Goal: Check status: Check status

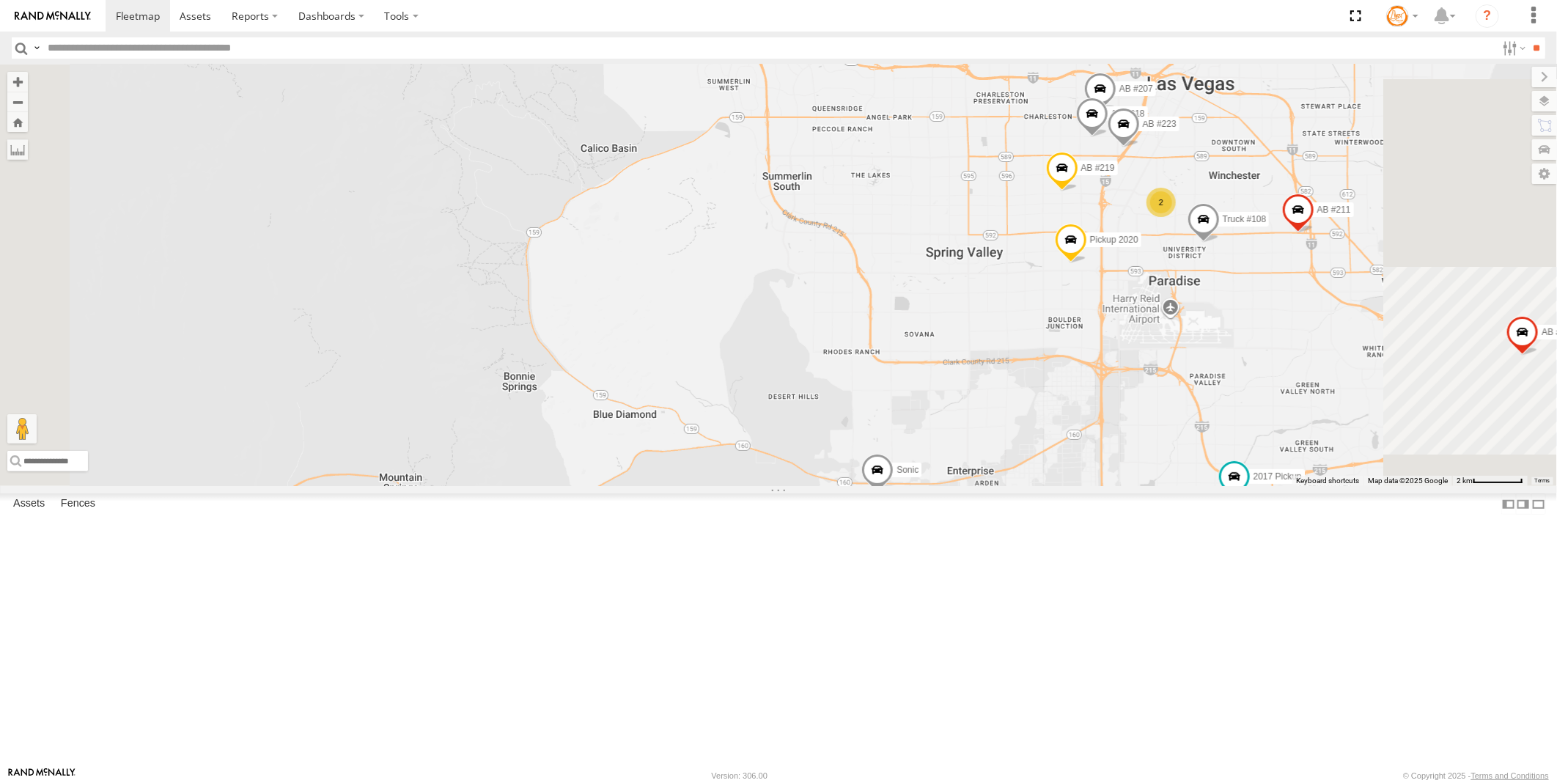
drag, startPoint x: 1309, startPoint y: 540, endPoint x: 1058, endPoint y: 603, distance: 259.0
click at [1058, 486] on div "AB #216 Pickup 2020 AB #219 AB #210 Flag Station #02 AB #203 Sonic Pickup 2022 …" at bounding box center [778, 275] width 1557 height 421
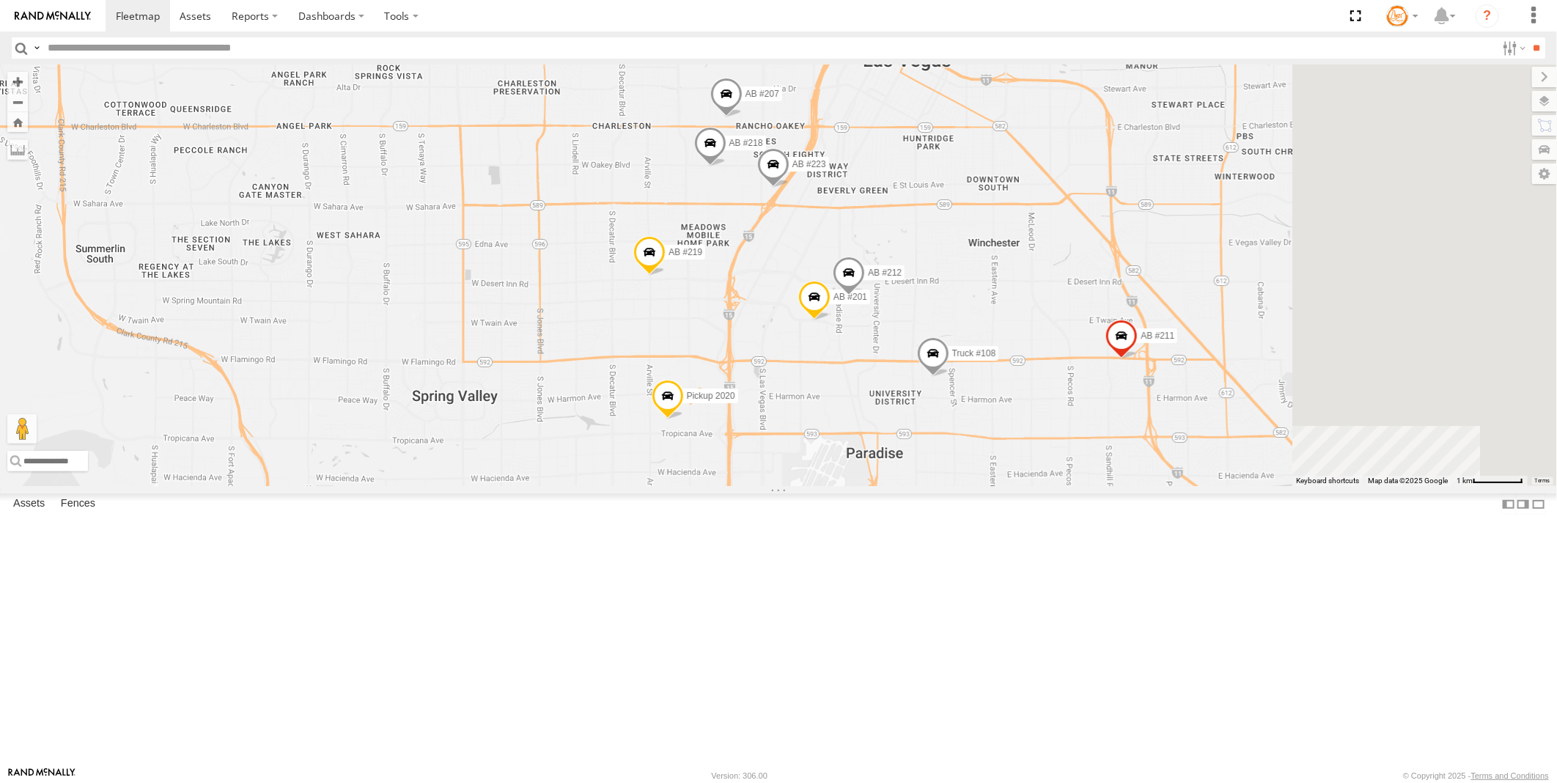
drag, startPoint x: 1058, startPoint y: 489, endPoint x: 944, endPoint y: 581, distance: 146.4
click at [944, 486] on div "AB #216 Pickup 2020 AB #219 AB #210 Flag Station #02 AB #203 Sonic Pickup 2022 …" at bounding box center [778, 275] width 1557 height 421
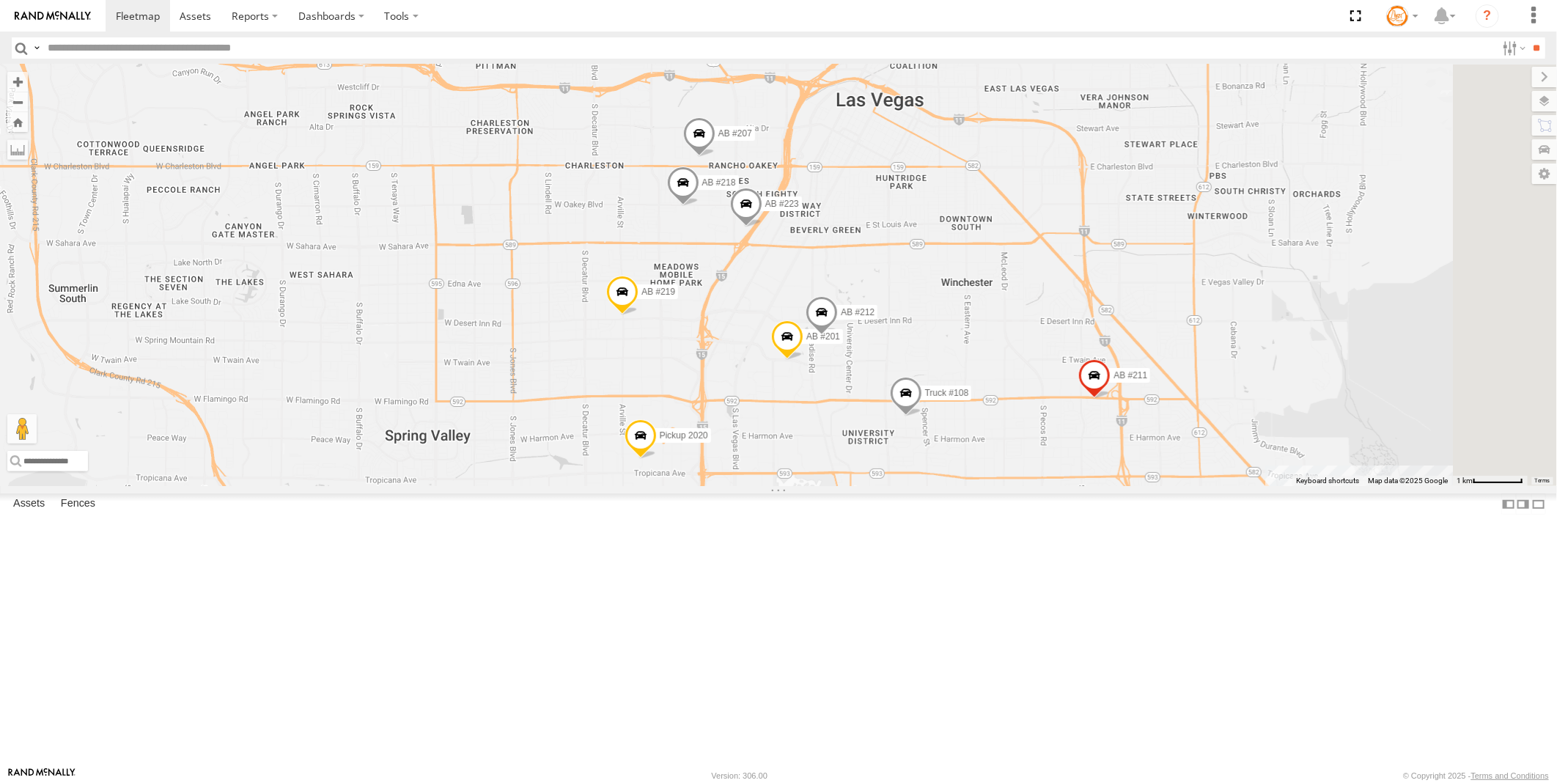
click at [922, 416] on span at bounding box center [906, 397] width 32 height 40
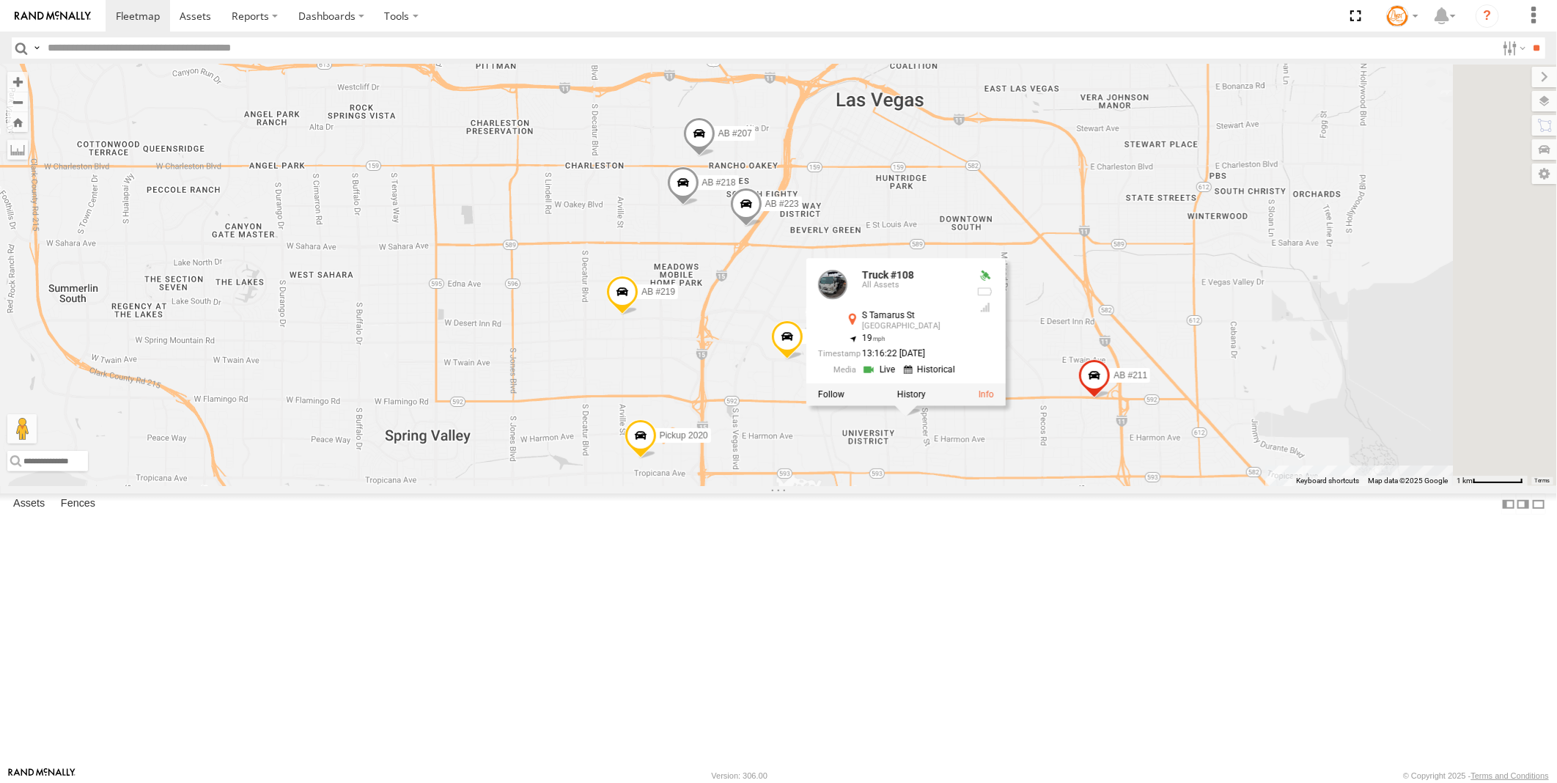
click at [899, 376] on link at bounding box center [880, 369] width 37 height 14
click at [1104, 353] on div "AB #216 Pickup 2020 AB #219 AB #210 Flag Station #02 AB #203 Sonic Pickup 2022 …" at bounding box center [778, 275] width 1557 height 421
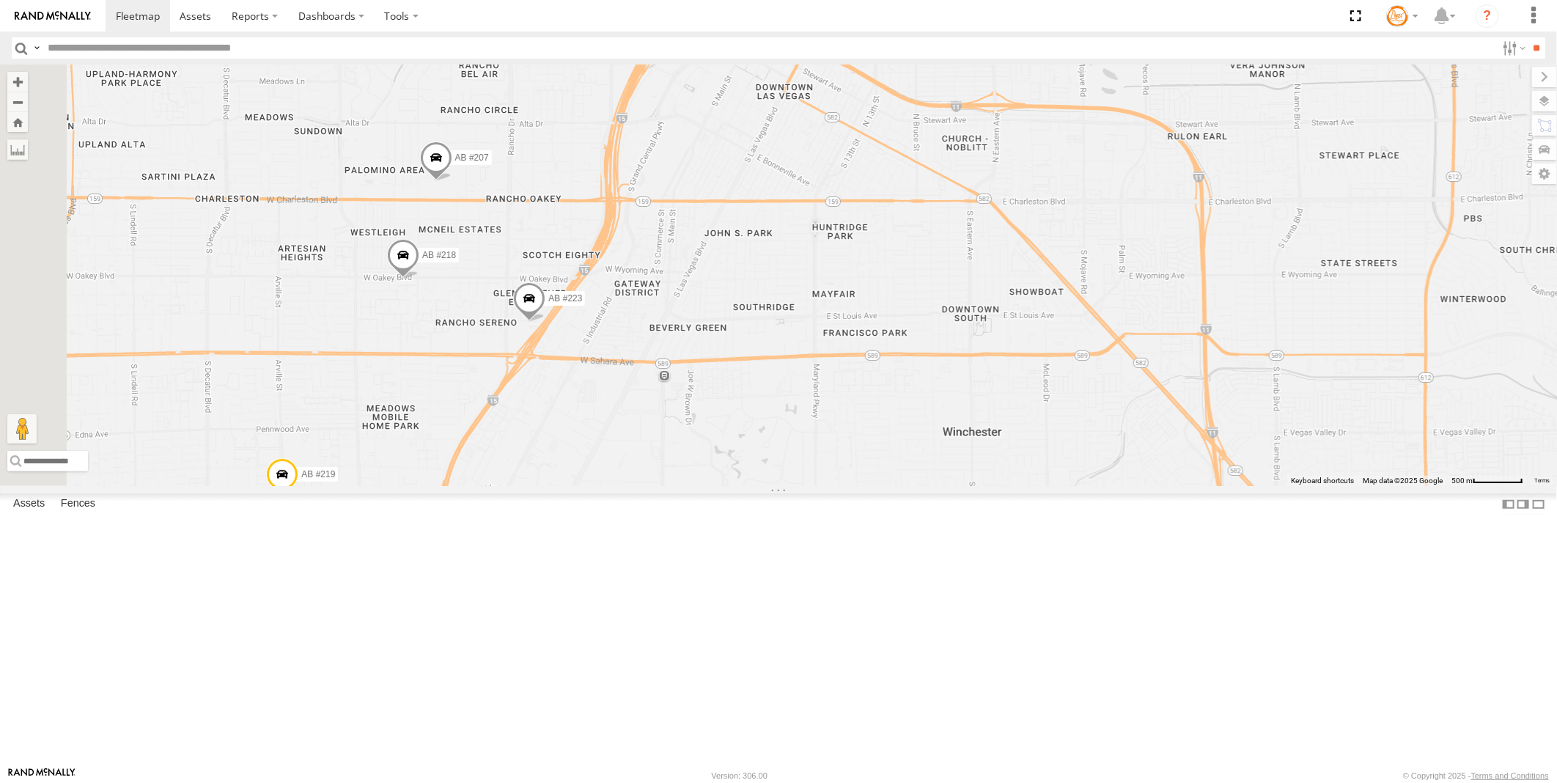
drag, startPoint x: 1113, startPoint y: 369, endPoint x: 928, endPoint y: 361, distance: 184.9
click at [928, 361] on div "AB #216 Pickup 2020 AB #219 AB #210 Flag Station #02 AB #203 Sonic Pickup 2022 …" at bounding box center [778, 275] width 1557 height 421
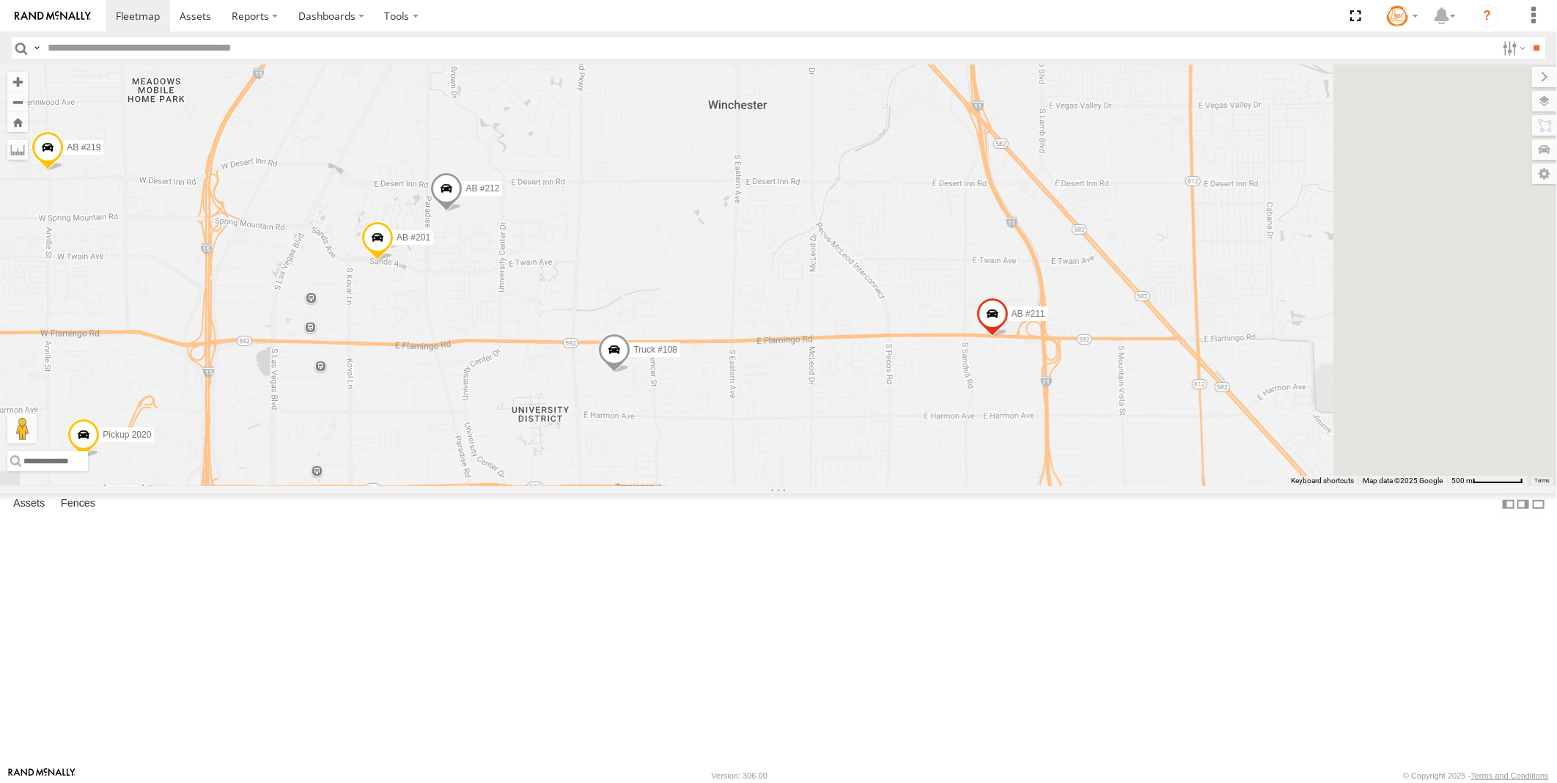
drag, startPoint x: 1174, startPoint y: 582, endPoint x: 1065, endPoint y: 493, distance: 140.7
click at [1065, 486] on div "AB #216 Pickup 2020 AB #219 AB #210 Flag Station #02 AB #203 Sonic Pickup 2022 …" at bounding box center [778, 275] width 1557 height 421
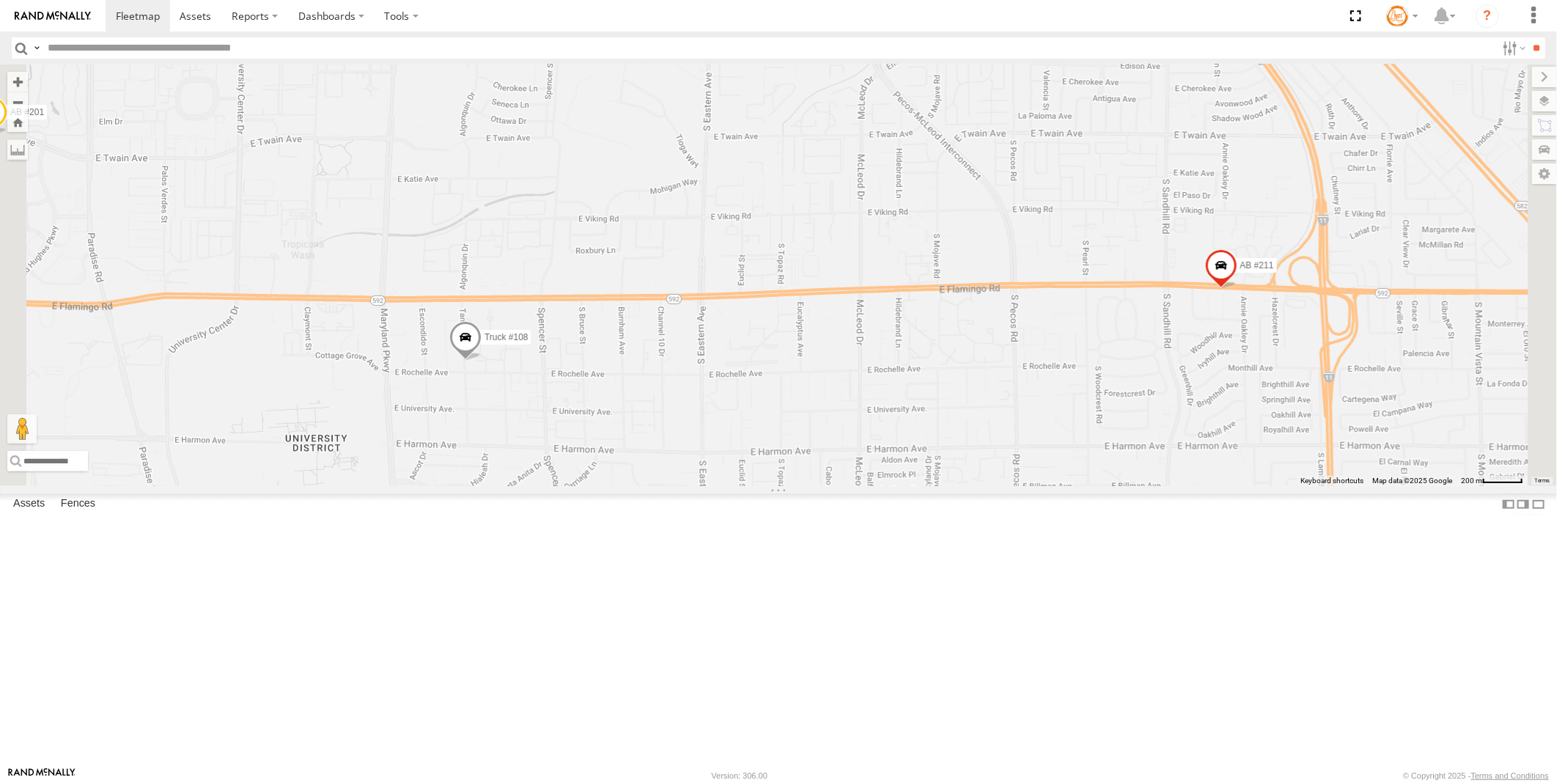
drag, startPoint x: 915, startPoint y: 482, endPoint x: 1215, endPoint y: 529, distance: 304.1
click at [1215, 486] on div "AB #216 Pickup 2020 AB #219 AB #210 Flag Station #02 AB #203 Sonic Pickup 2022 …" at bounding box center [778, 275] width 1557 height 421
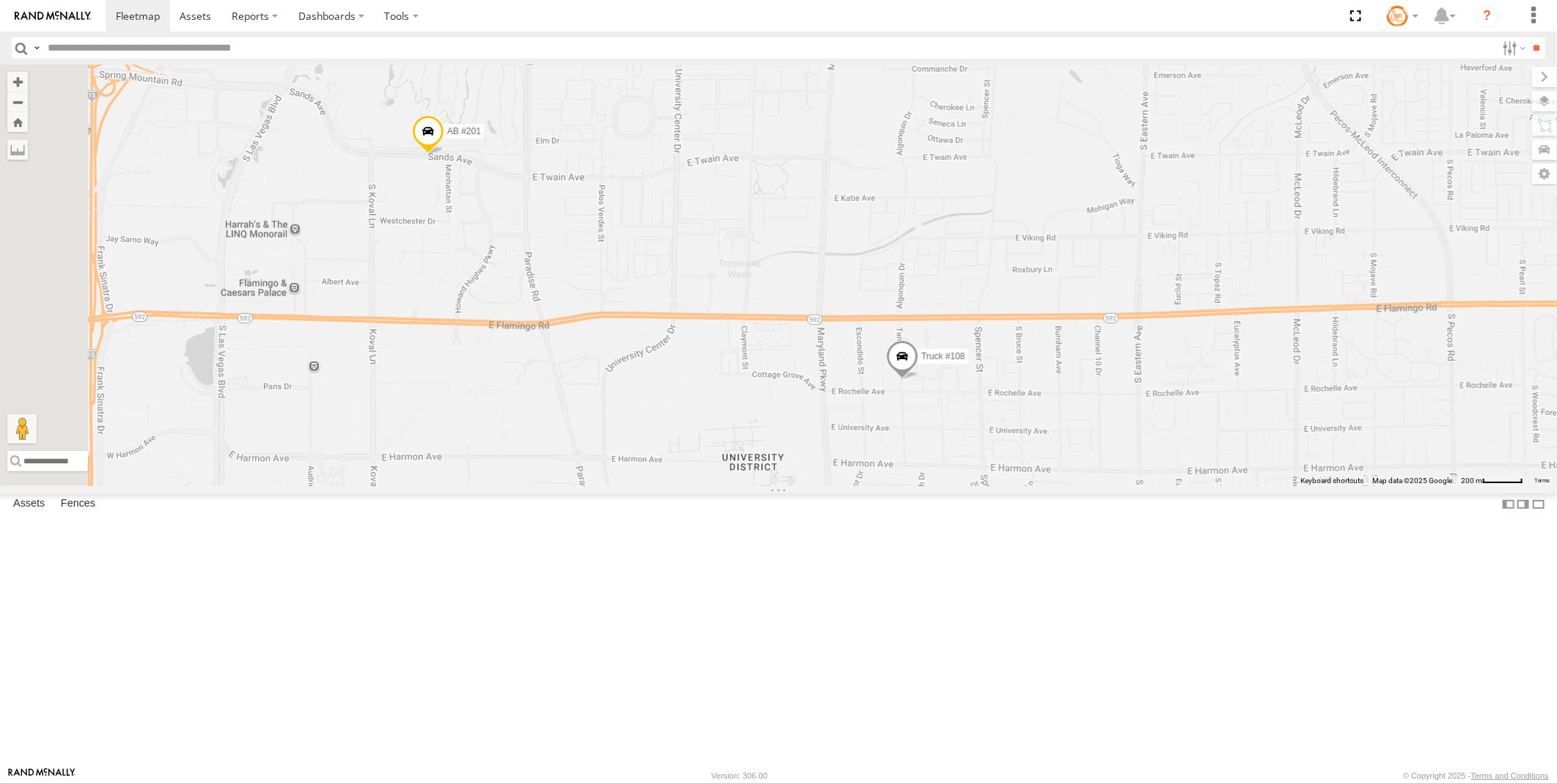
drag, startPoint x: 705, startPoint y: 350, endPoint x: 920, endPoint y: 587, distance: 320.2
click at [919, 486] on div "AB #216 Pickup 2020 AB #219 AB #210 Flag Station #02 AB #203 Sonic Pickup 2022 …" at bounding box center [778, 275] width 1557 height 421
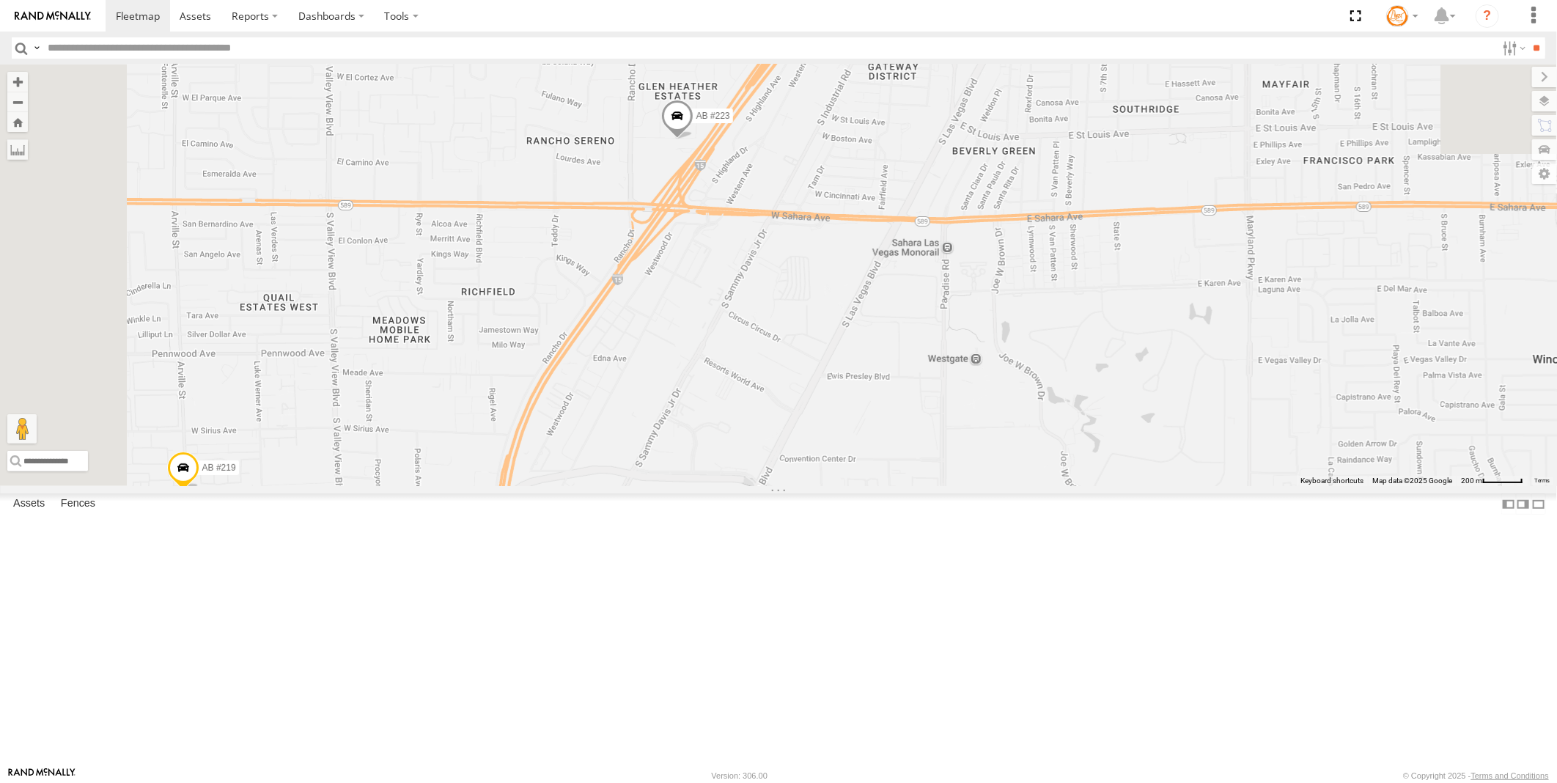
click at [722, 486] on div "AB #216 Pickup 2020 AB #219 AB #210 Flag Station #02 AB #203 Sonic Pickup 2022 …" at bounding box center [778, 275] width 1557 height 421
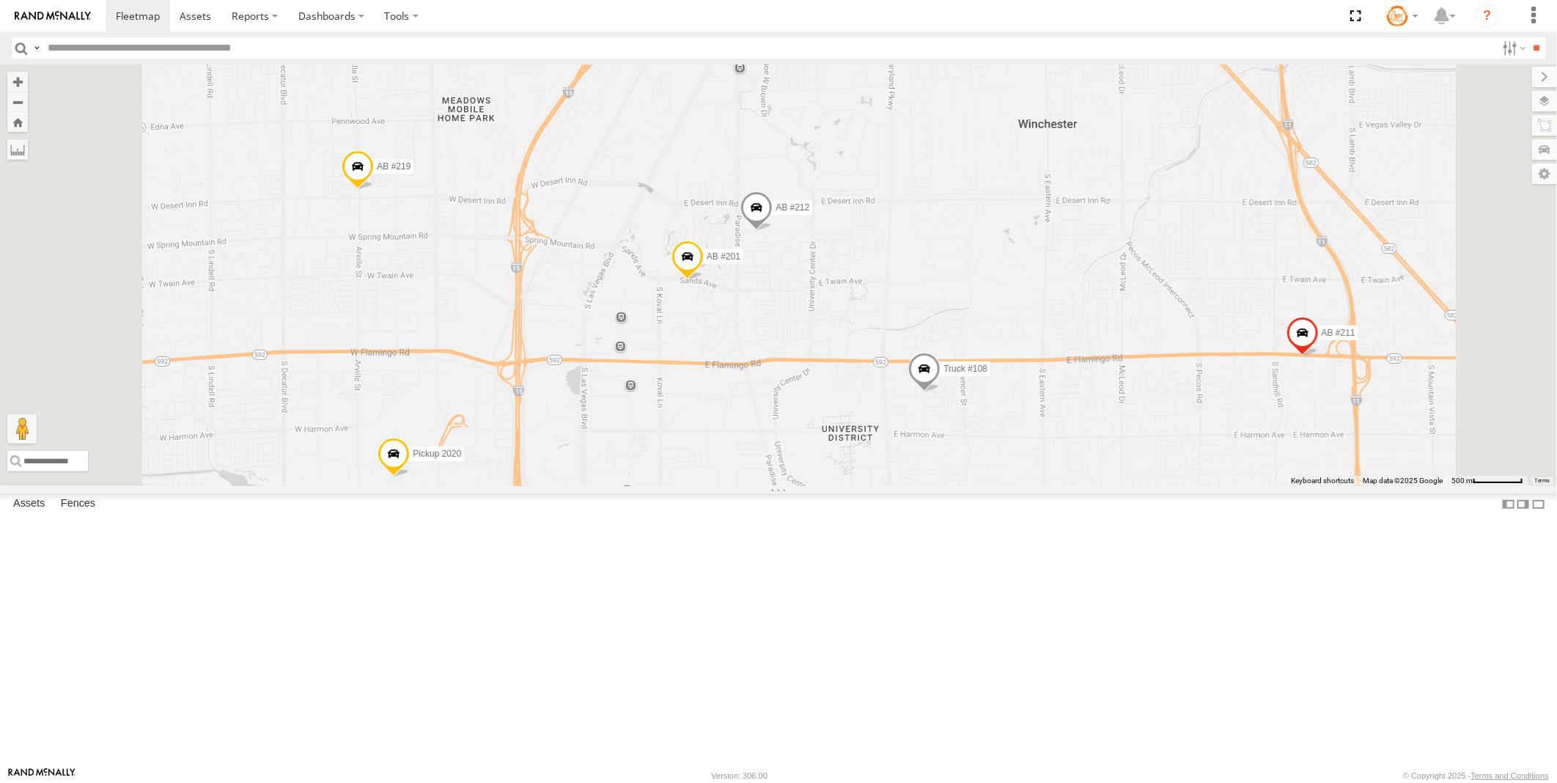
drag, startPoint x: 808, startPoint y: 649, endPoint x: 778, endPoint y: 404, distance: 246.6
click at [783, 399] on div "AB #216 Pickup 2020 AB #219 AB #210 Flag Station #02 AB #203 Sonic Pickup 2022 …" at bounding box center [778, 275] width 1557 height 421
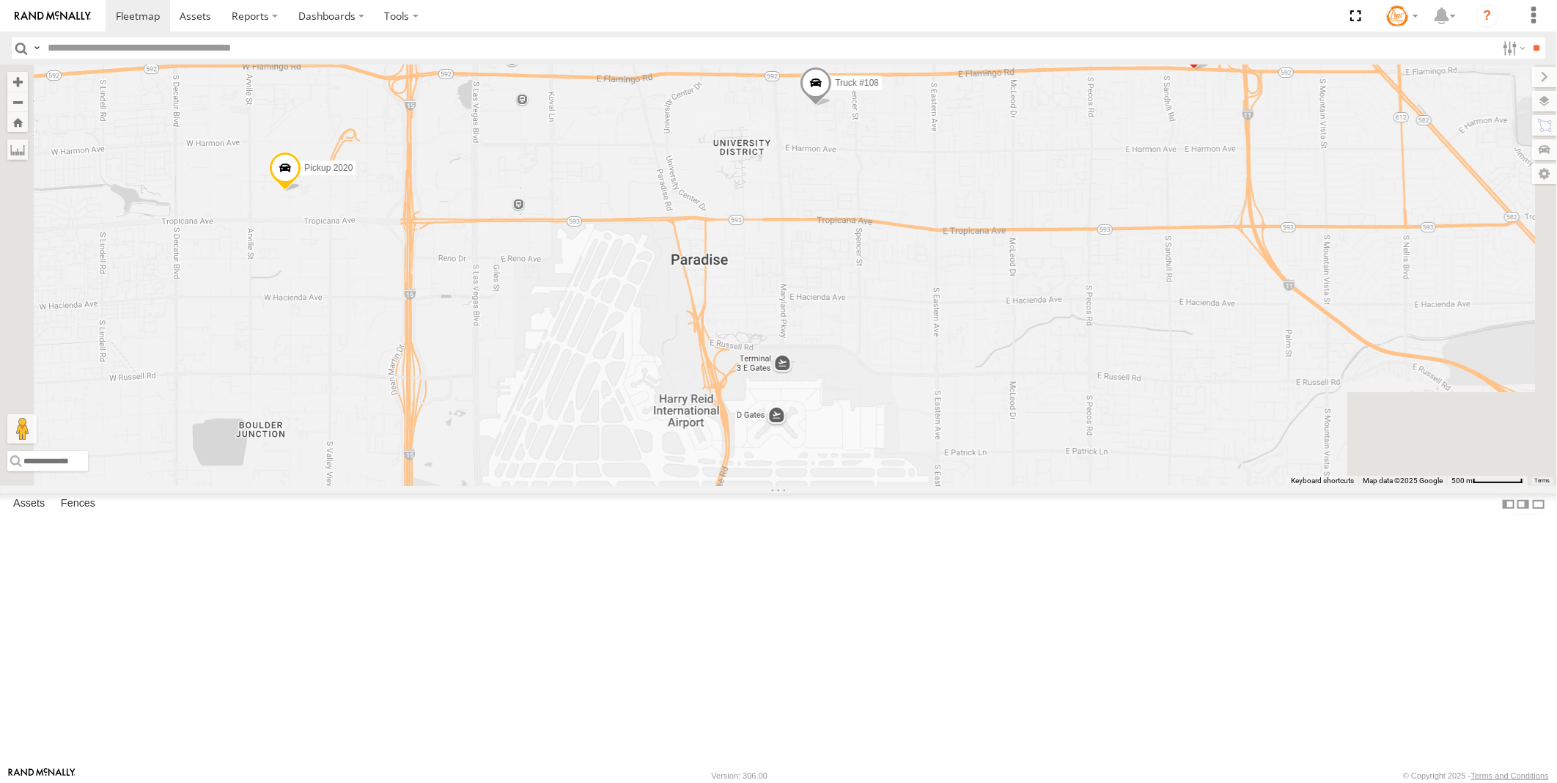
drag, startPoint x: 850, startPoint y: 567, endPoint x: 777, endPoint y: 367, distance: 213.1
click at [777, 367] on div "AB #216 Pickup 2020 AB #219 AB #210 Flag Station #02 AB #203 Sonic Pickup 2022 …" at bounding box center [778, 275] width 1557 height 421
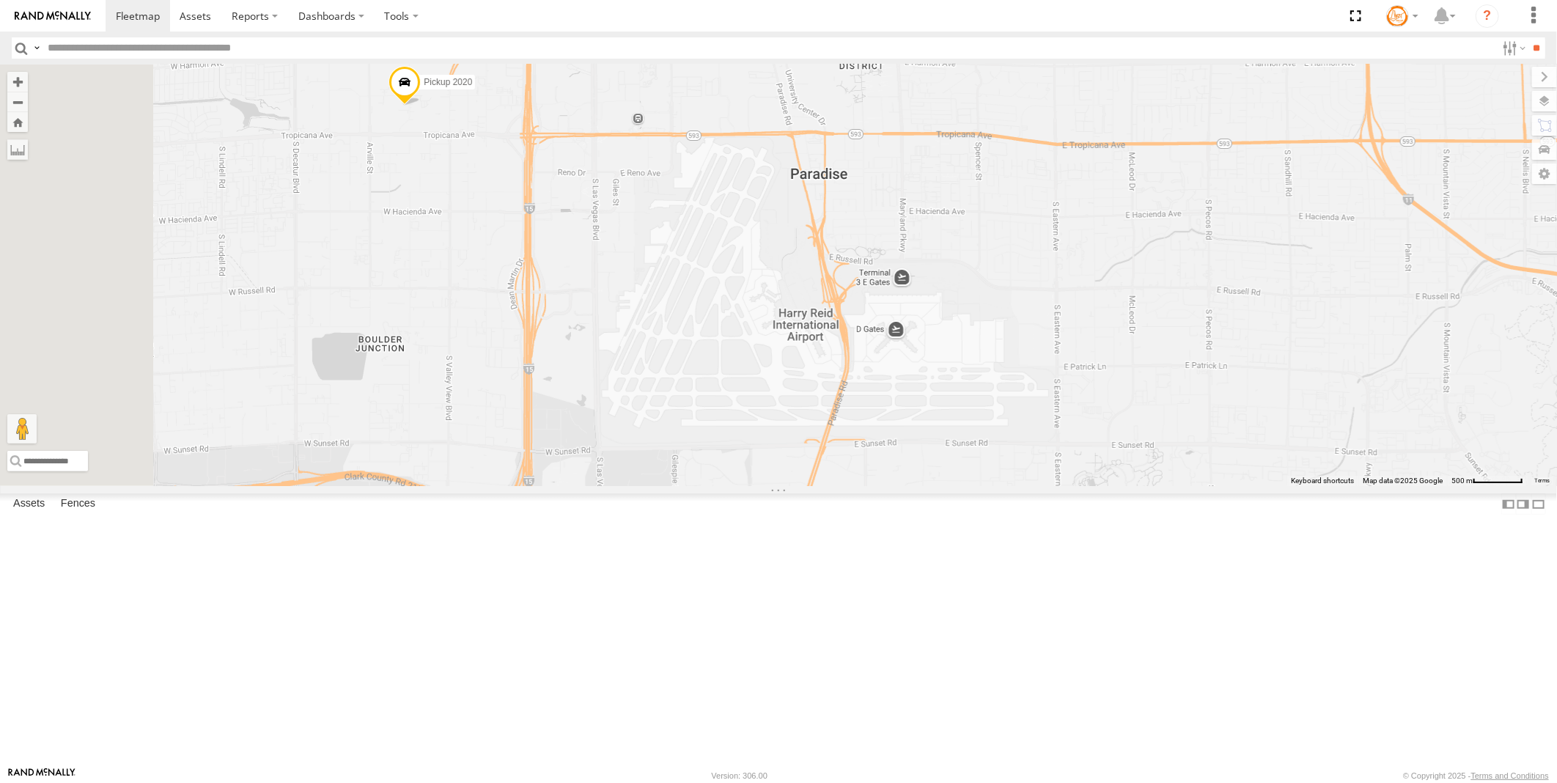
drag, startPoint x: 874, startPoint y: 567, endPoint x: 998, endPoint y: 516, distance: 134.1
click at [1012, 486] on div "AB #216 Pickup 2020 AB #219 AB #210 Flag Station #02 AB #203 Sonic Pickup 2022 …" at bounding box center [778, 275] width 1557 height 421
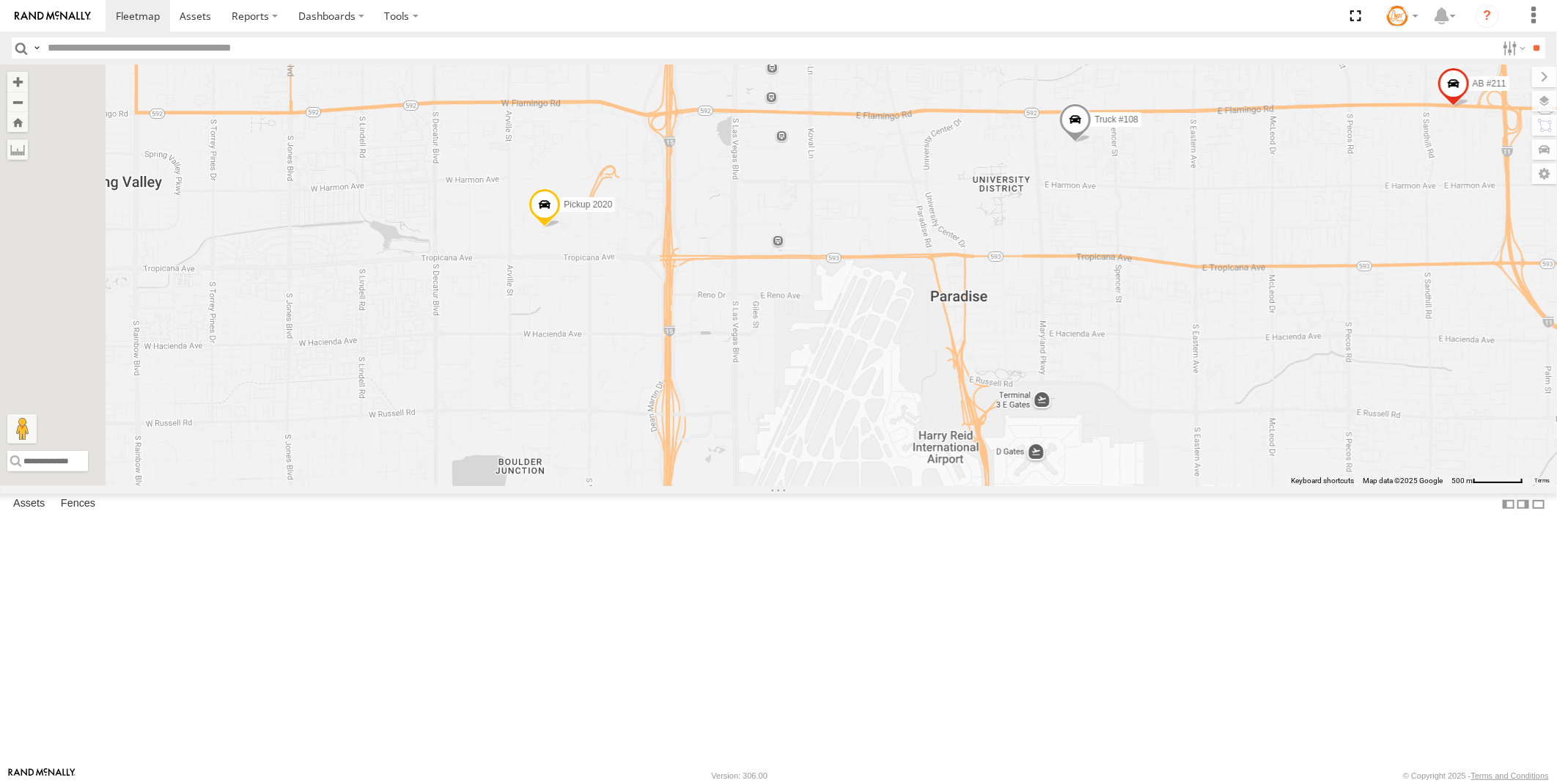
drag, startPoint x: 674, startPoint y: 303, endPoint x: 797, endPoint y: 453, distance: 193.3
click at [796, 465] on div "AB #216 Pickup 2020 AB #219 AB #210 Flag Station #02 AB #203 Sonic Pickup 2022 …" at bounding box center [778, 275] width 1557 height 421
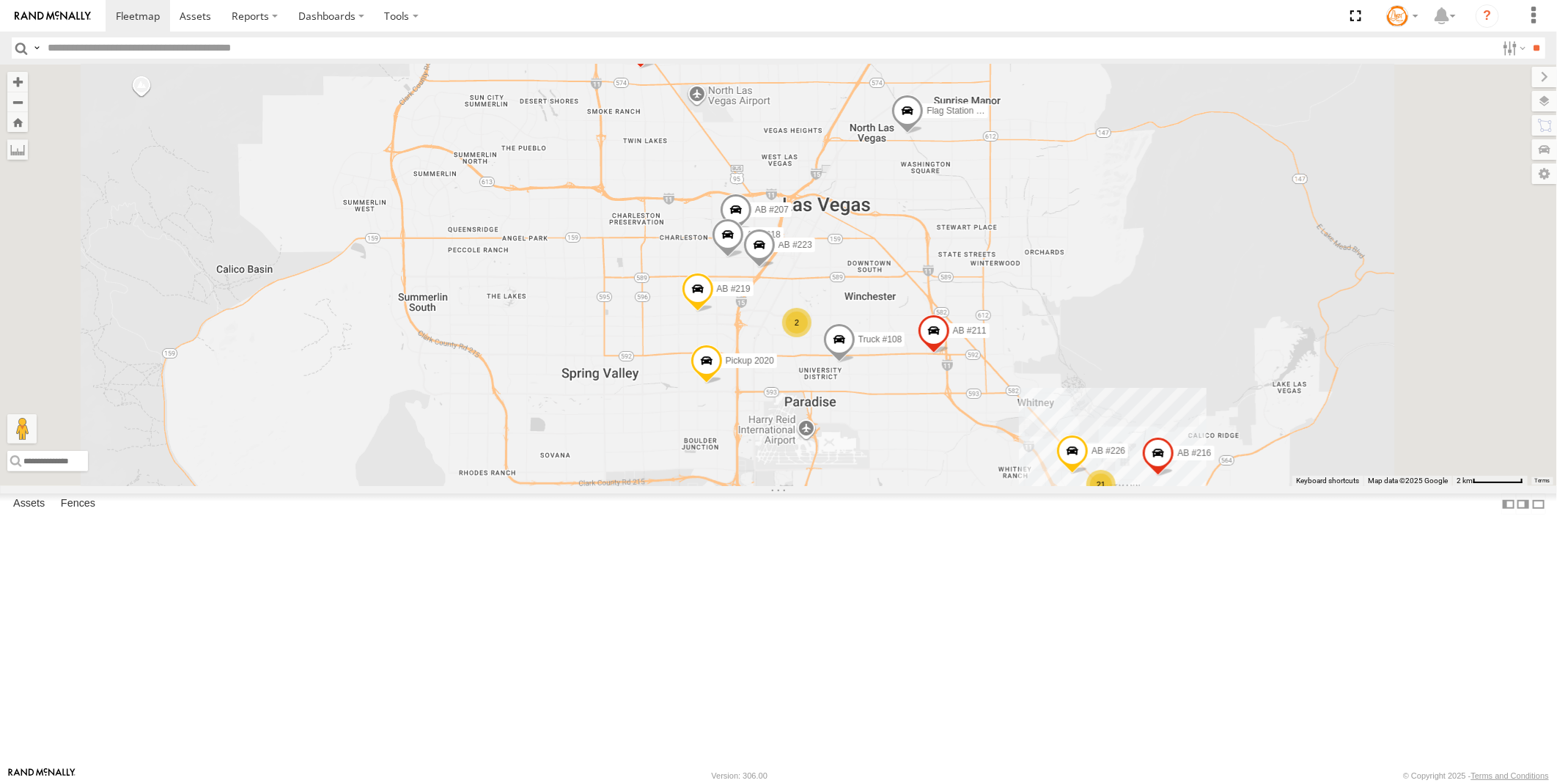
click at [723, 384] on span at bounding box center [707, 365] width 32 height 40
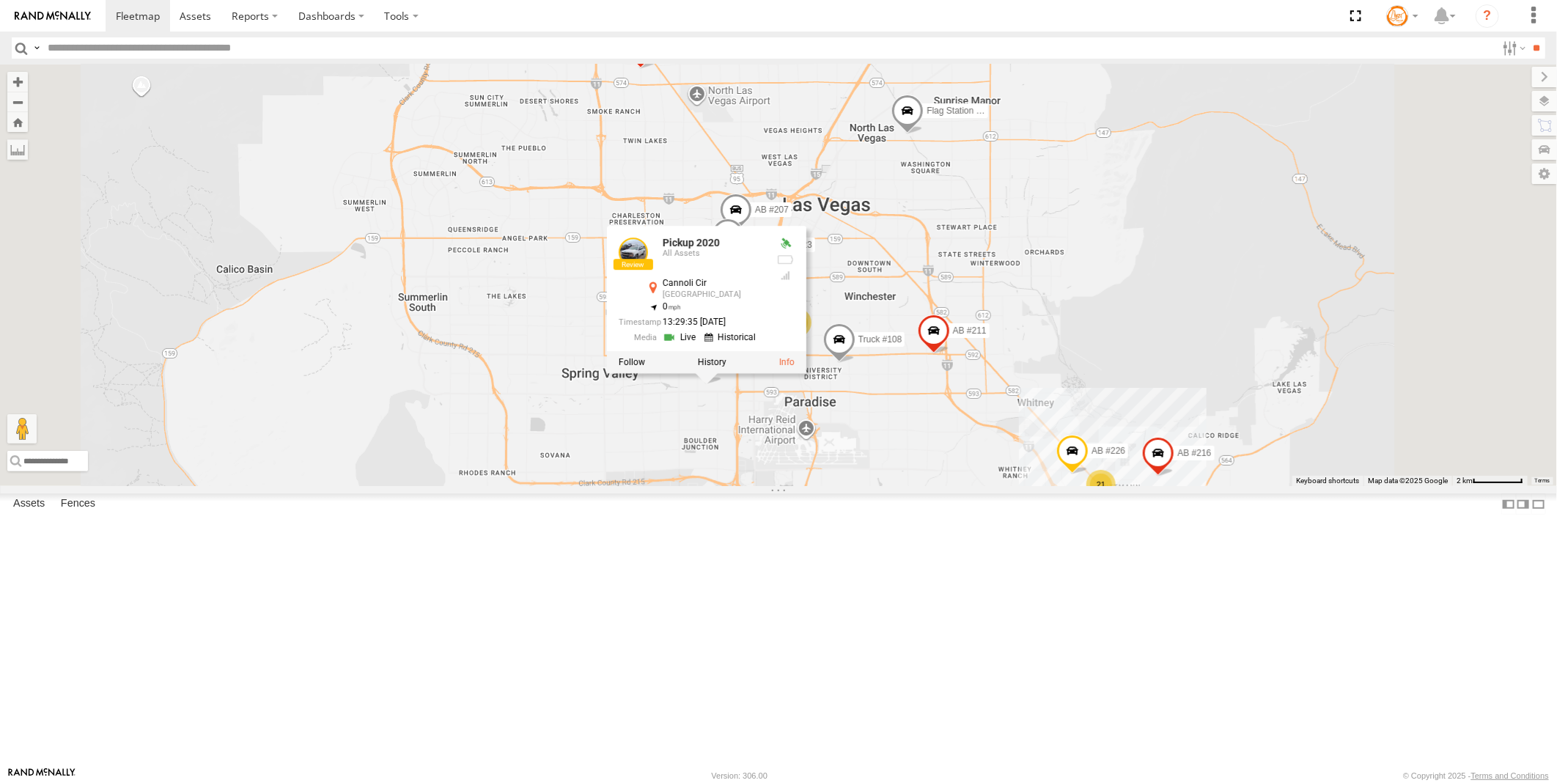
click at [700, 344] on link at bounding box center [681, 337] width 37 height 14
click at [1085, 486] on div "AB #216 Pickup 2020 AB #219 AB #210 Flag Station #02 AB #203 Sonic Pickup 2022 …" at bounding box center [778, 275] width 1557 height 421
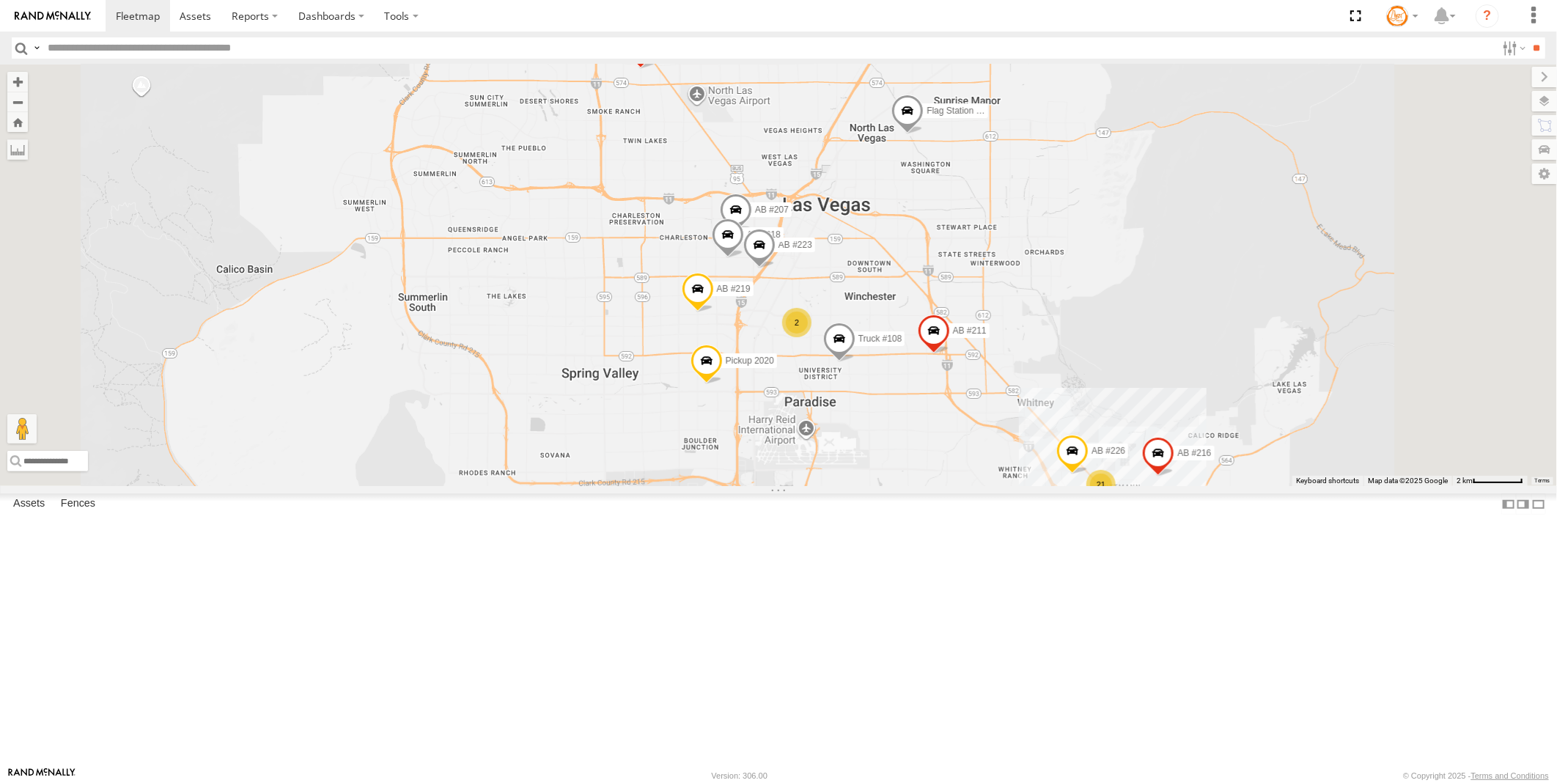
click at [883, 610] on span at bounding box center [870, 596] width 26 height 26
click at [863, 581] on link at bounding box center [844, 574] width 37 height 14
